Goal: Information Seeking & Learning: Stay updated

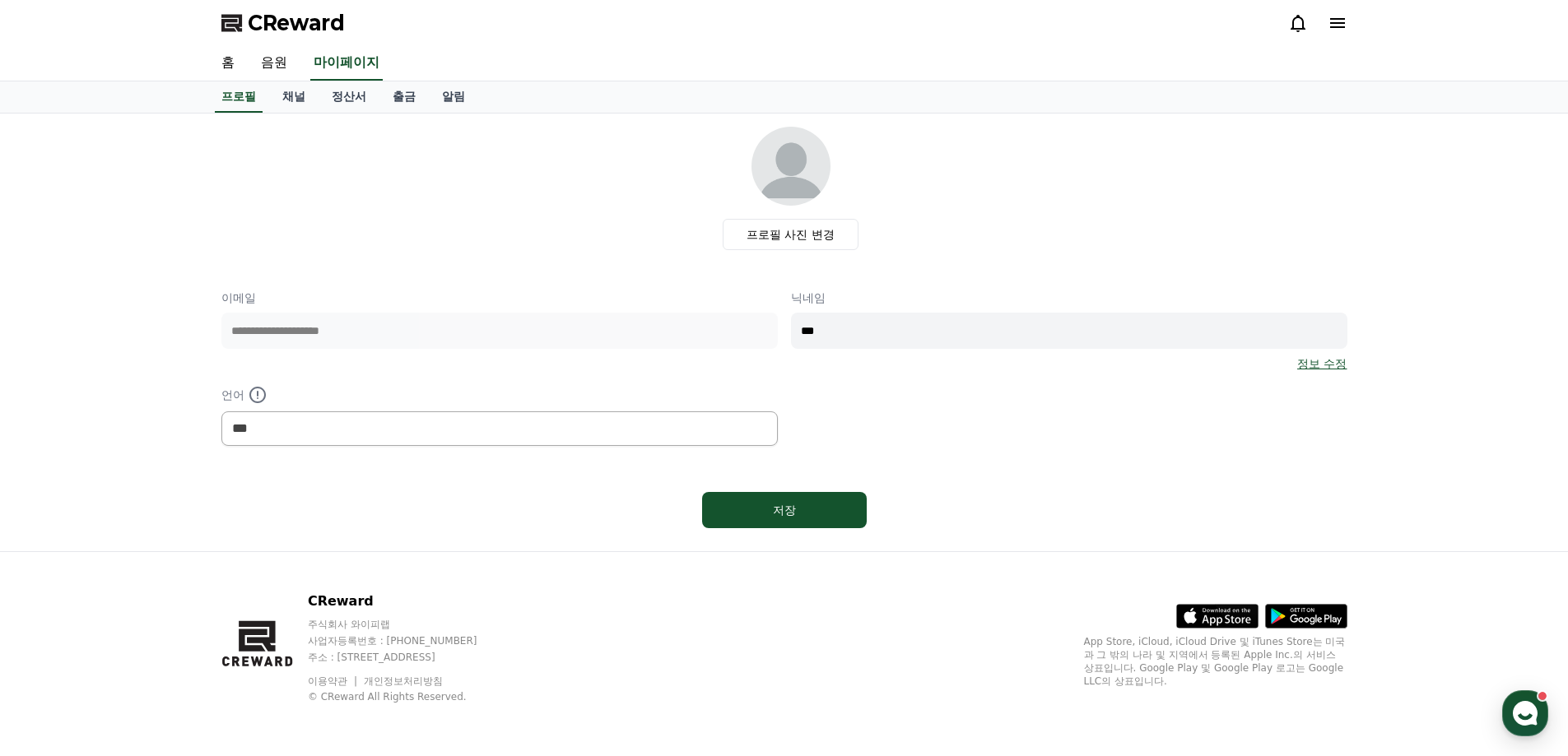
select select "**********"
click at [293, 100] on link "채널" at bounding box center [293, 97] width 49 height 31
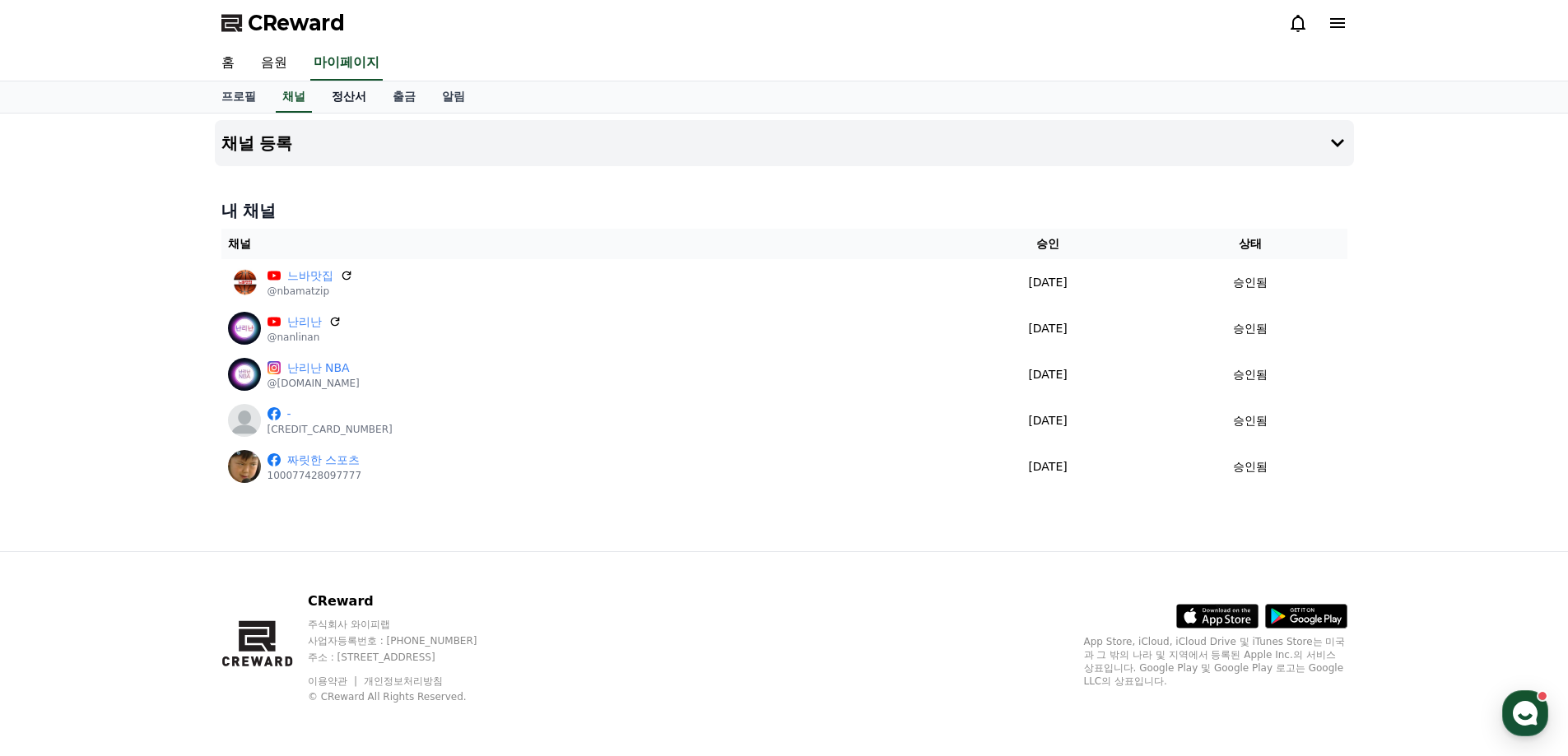
click at [360, 97] on link "정산서" at bounding box center [348, 97] width 61 height 31
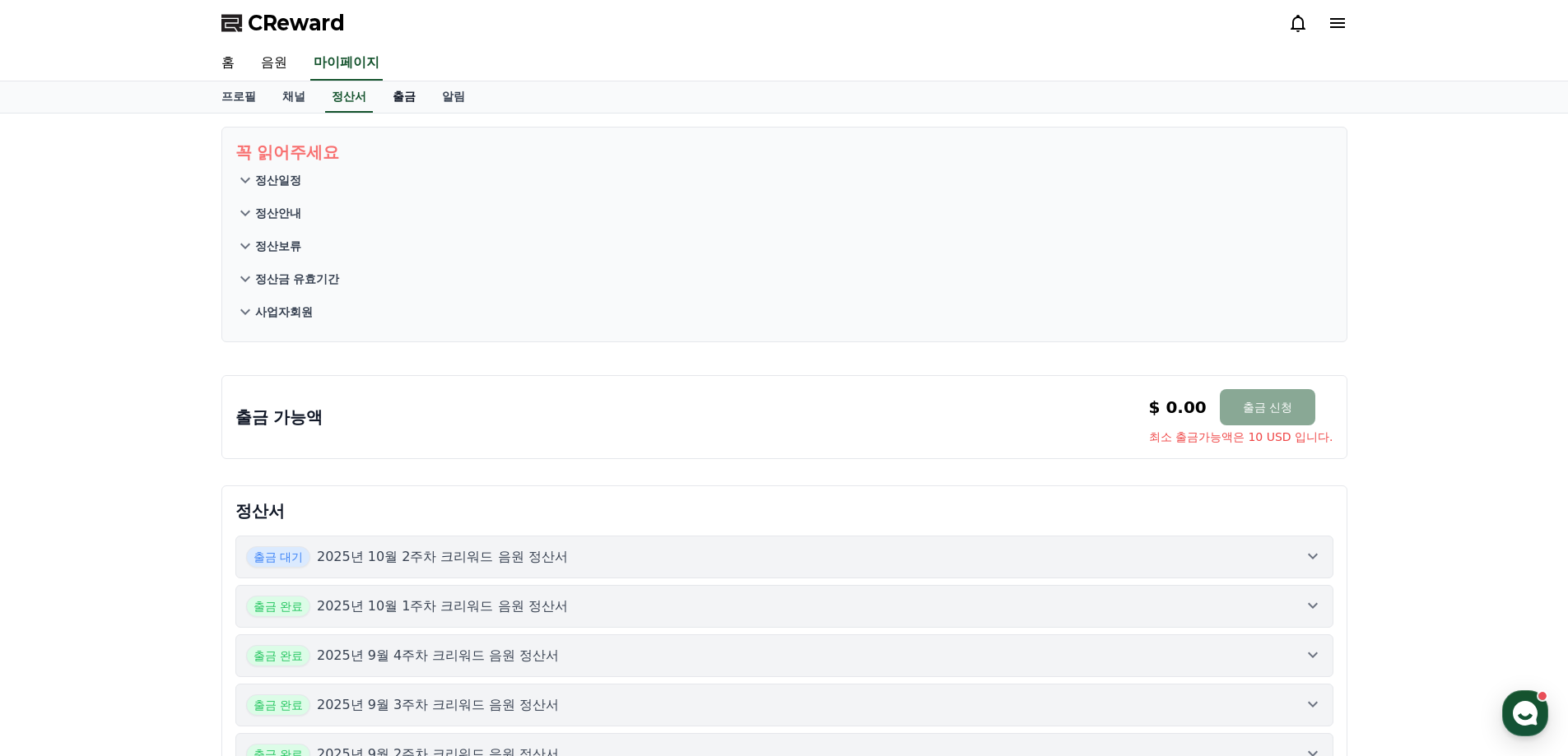
click at [418, 91] on link "출금" at bounding box center [404, 97] width 49 height 31
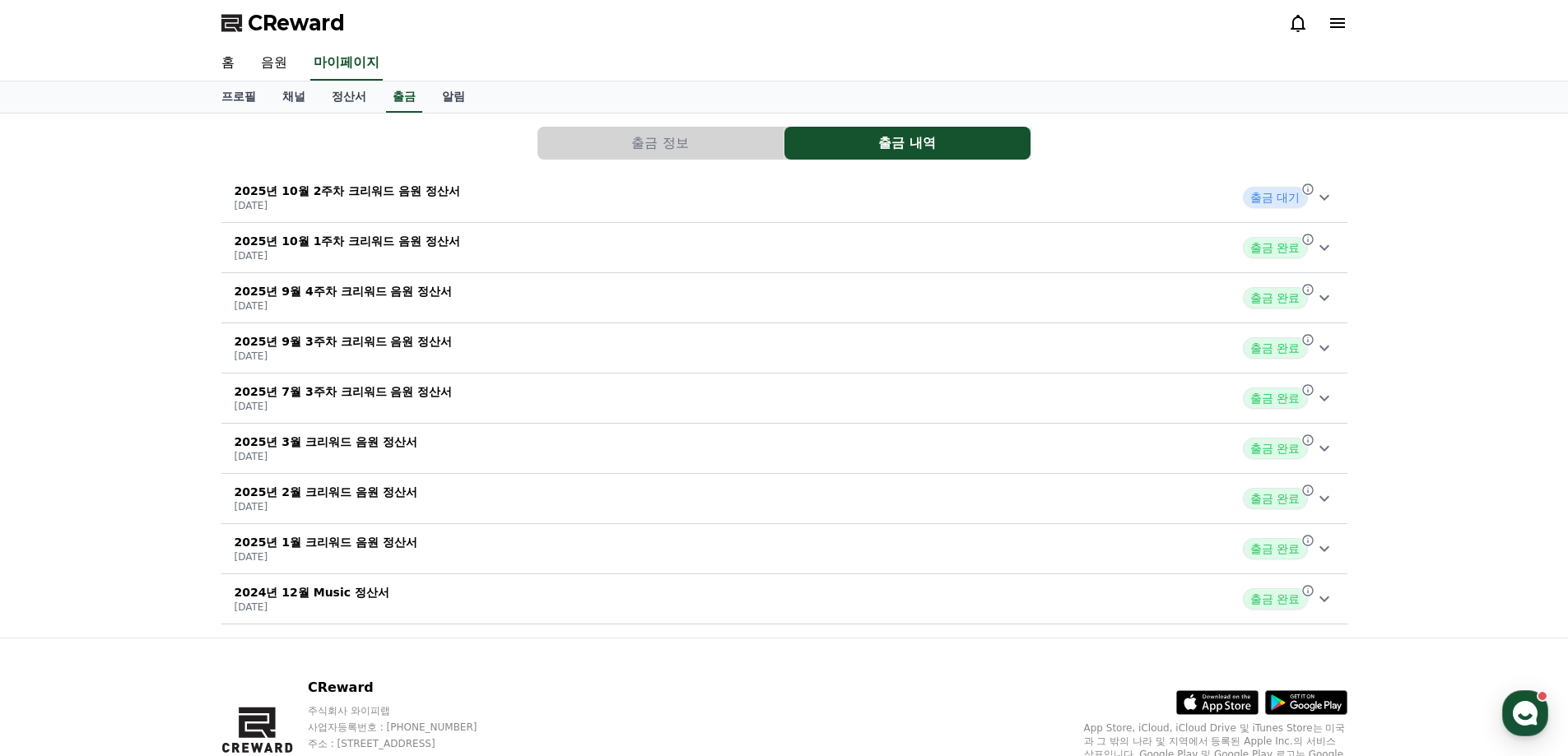
click at [321, 202] on p "[DATE]" at bounding box center [348, 206] width 227 height 13
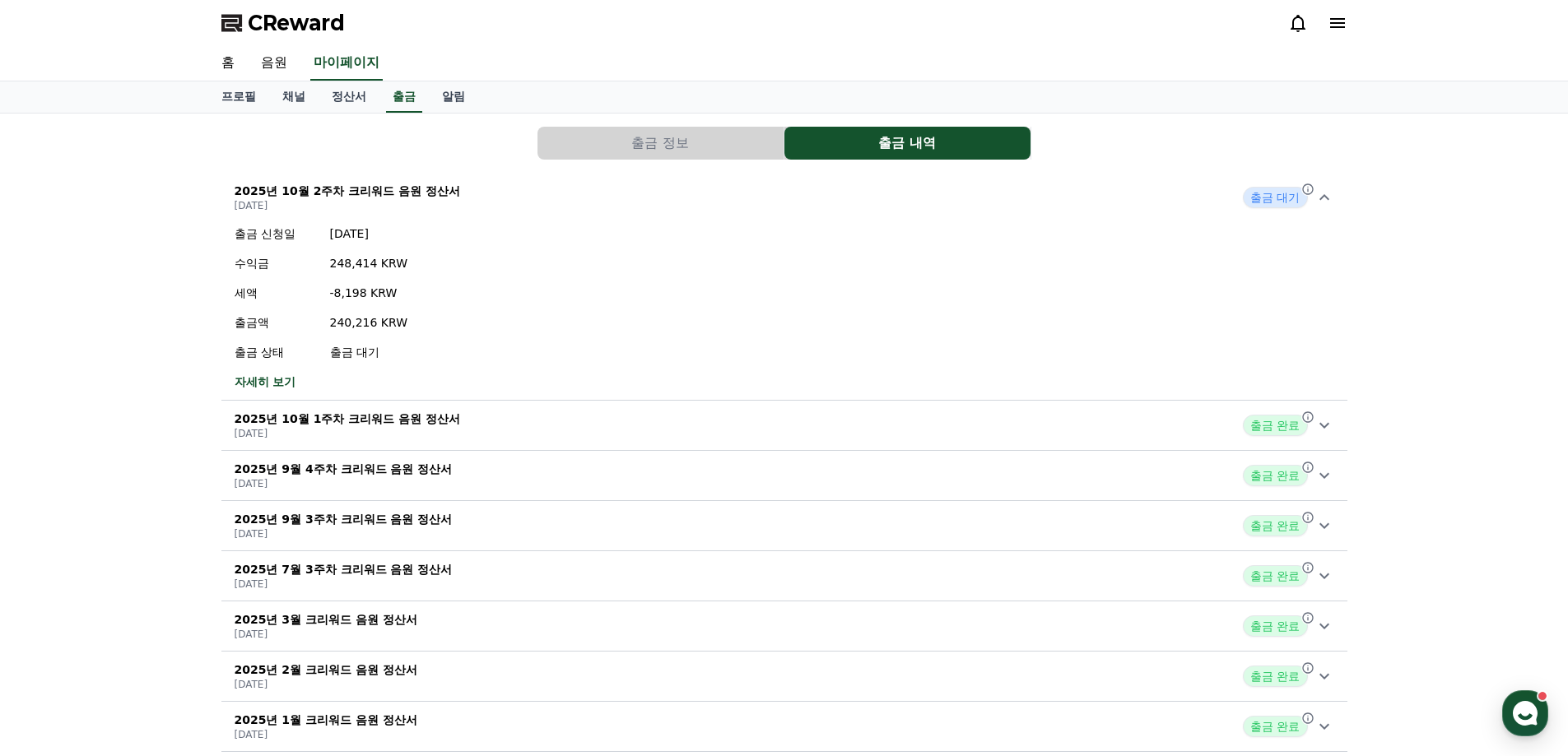
click at [321, 202] on p "[DATE]" at bounding box center [348, 206] width 227 height 13
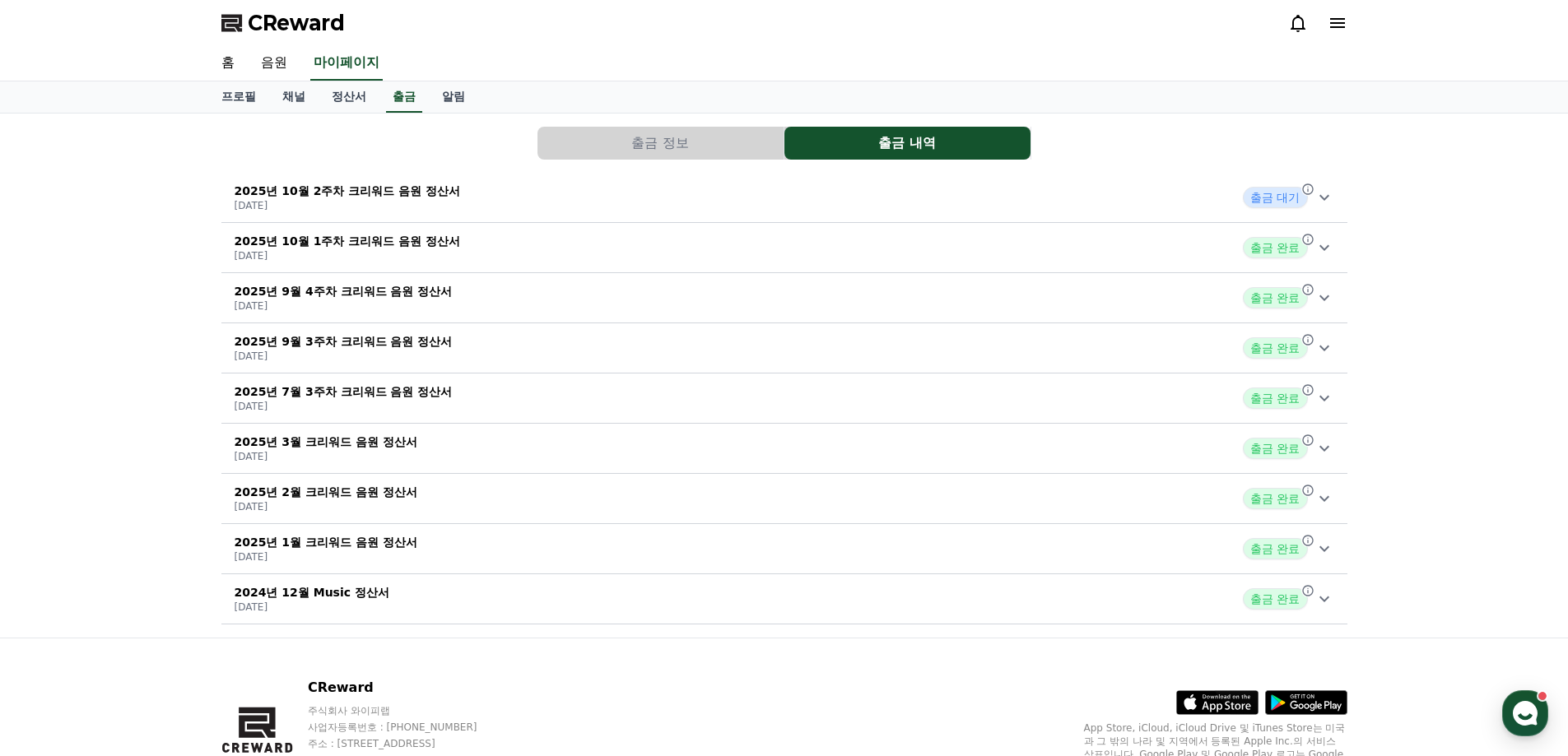
click at [323, 260] on p "[DATE]" at bounding box center [348, 256] width 227 height 13
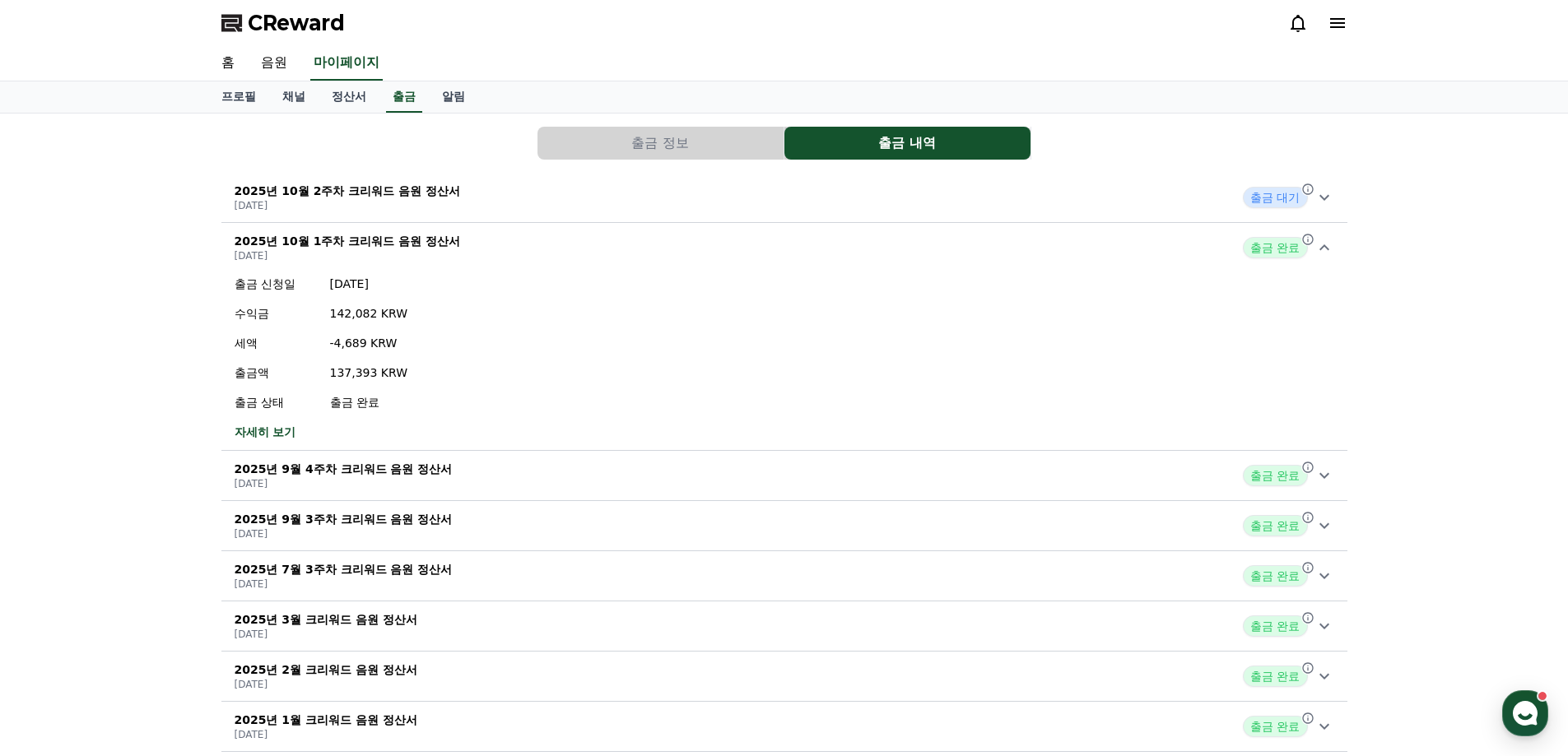
click at [326, 250] on p "[DATE]" at bounding box center [348, 256] width 227 height 13
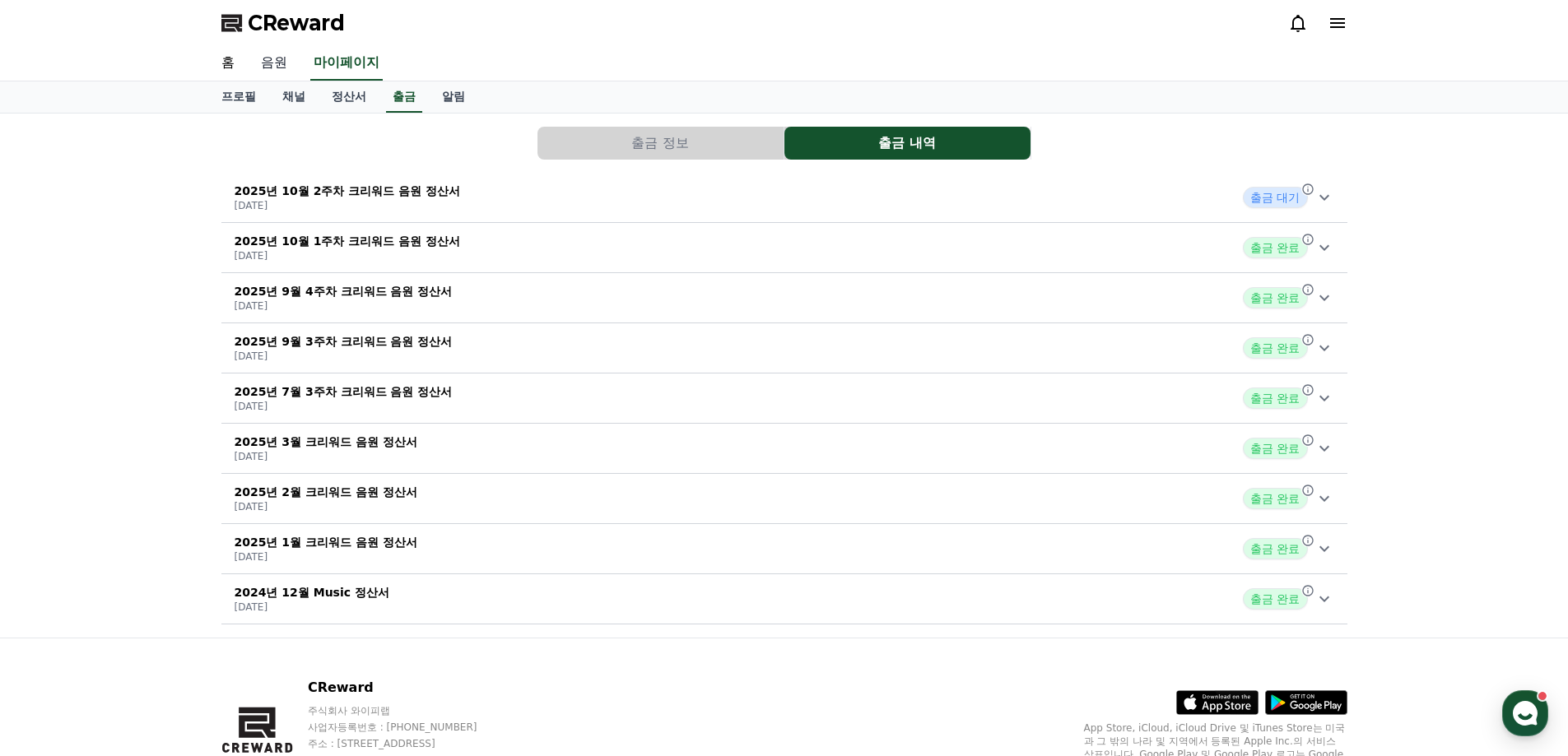
click at [286, 53] on link "음원" at bounding box center [274, 63] width 53 height 35
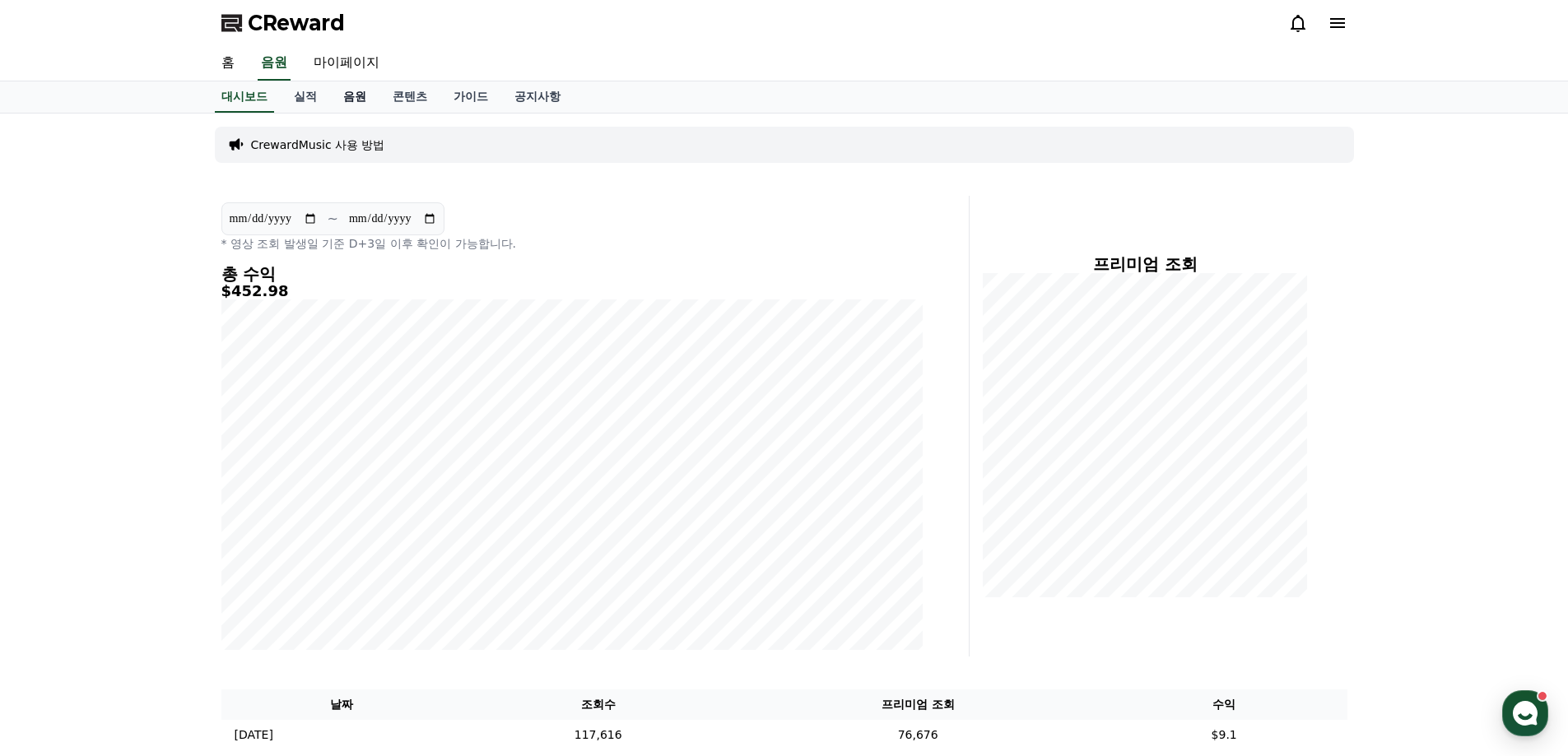
click at [361, 91] on link "음원" at bounding box center [355, 97] width 49 height 31
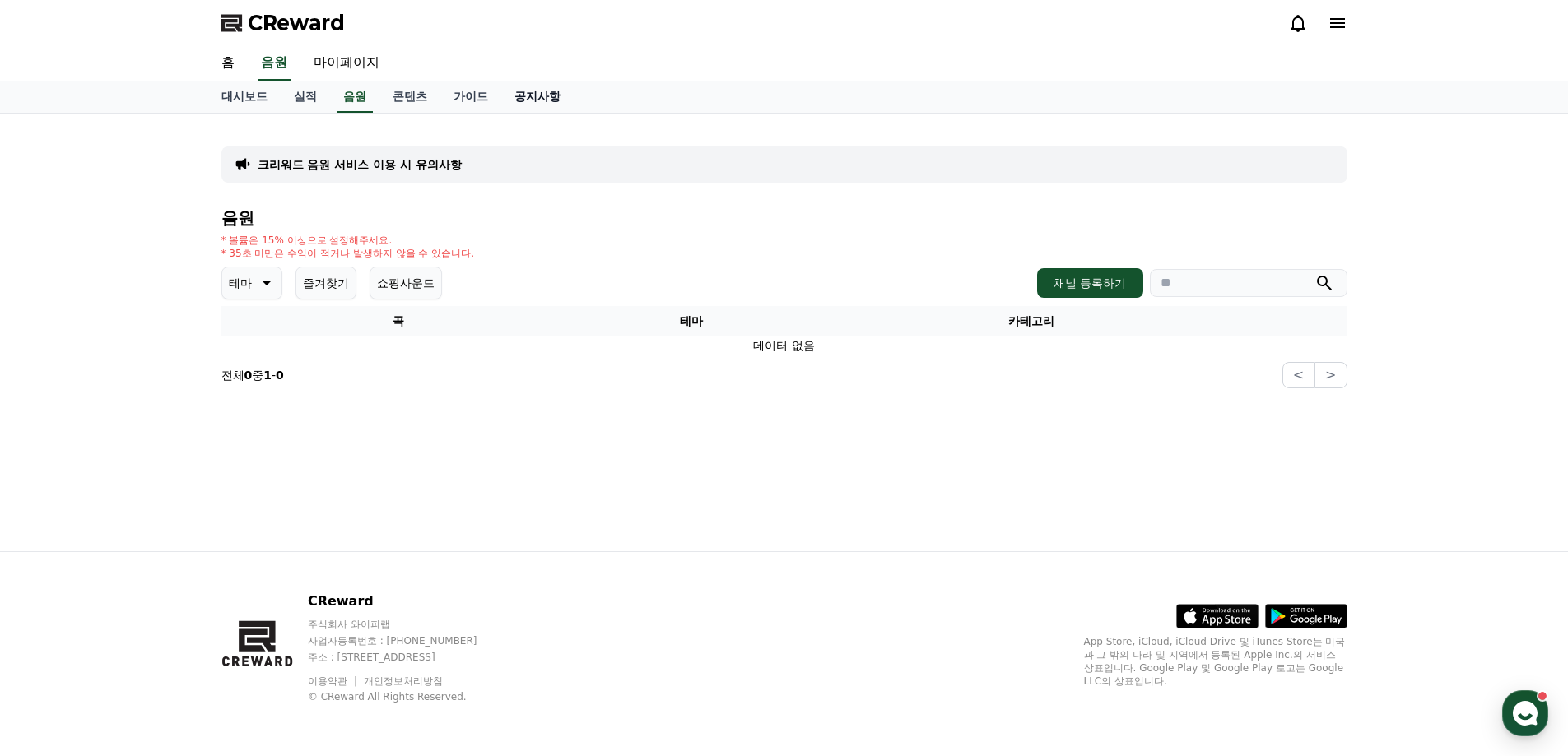
click at [557, 95] on link "공지사항" at bounding box center [537, 97] width 72 height 31
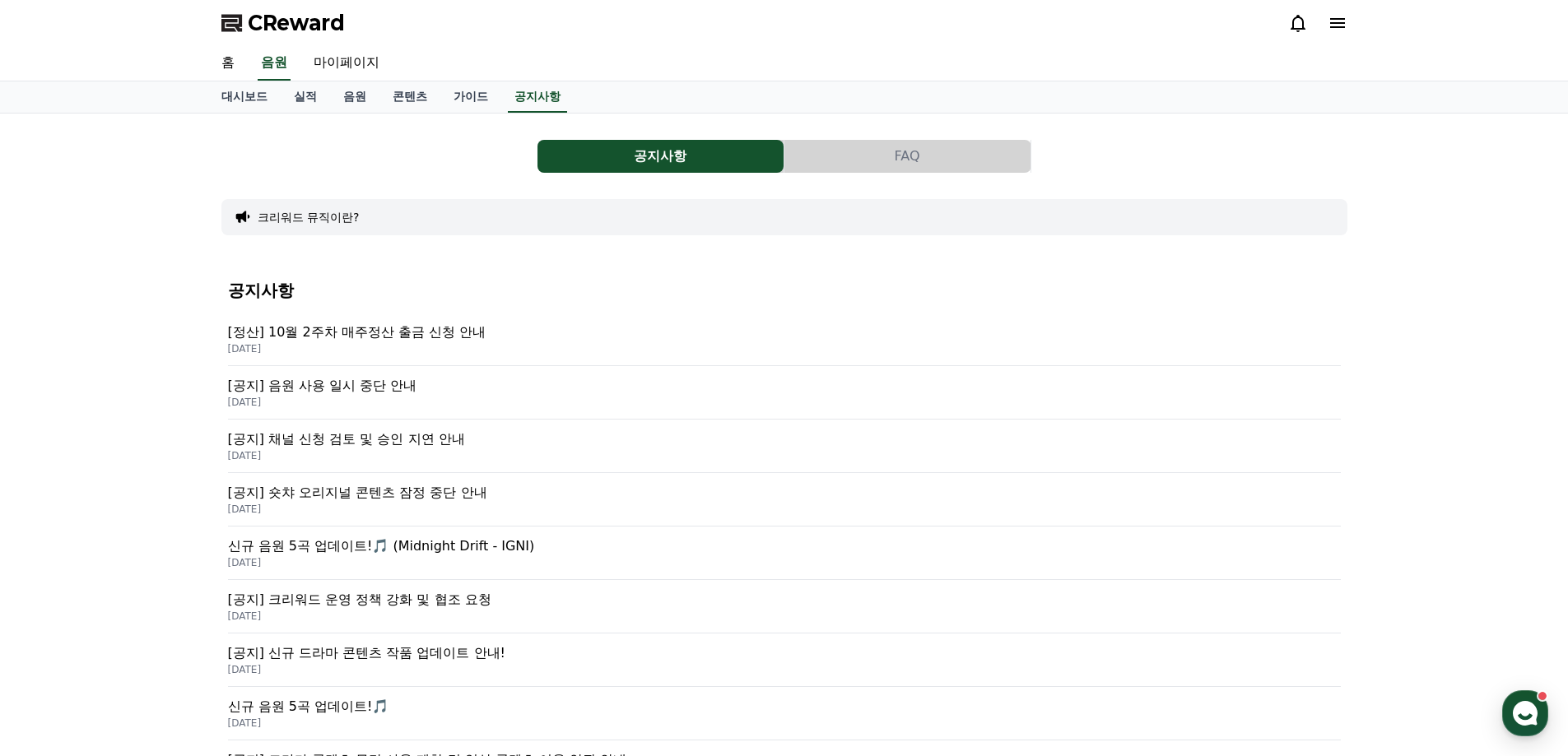
click at [403, 395] on p "[공지] 음원 사용 일시 중단 안내" at bounding box center [784, 386] width 1113 height 20
